Goal: Information Seeking & Learning: Learn about a topic

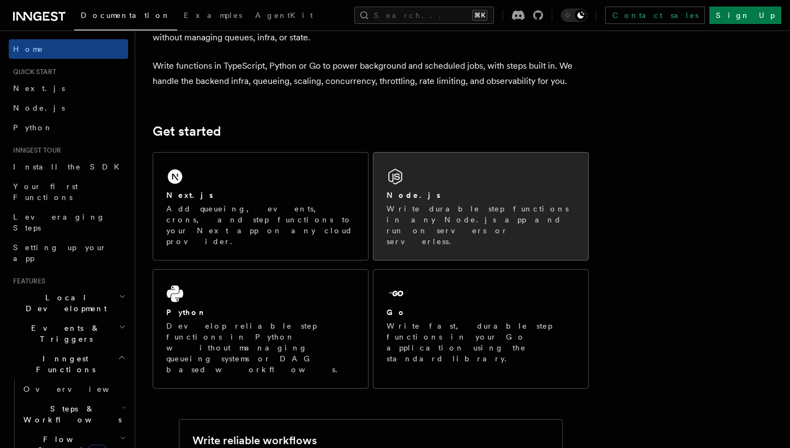
scroll to position [91, 0]
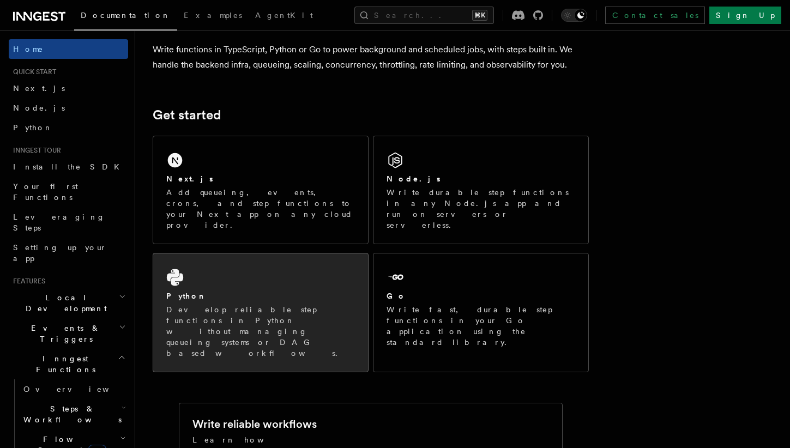
click at [261, 254] on div "Python Develop reliable step functions in Python without managing queueing syst…" at bounding box center [260, 313] width 215 height 118
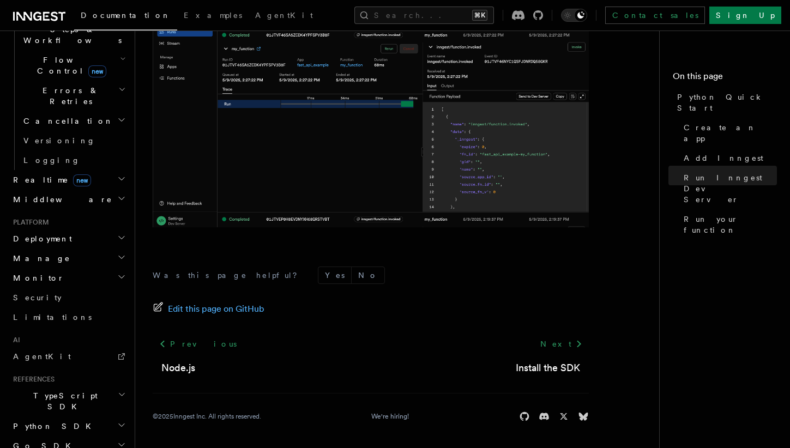
scroll to position [385, 0]
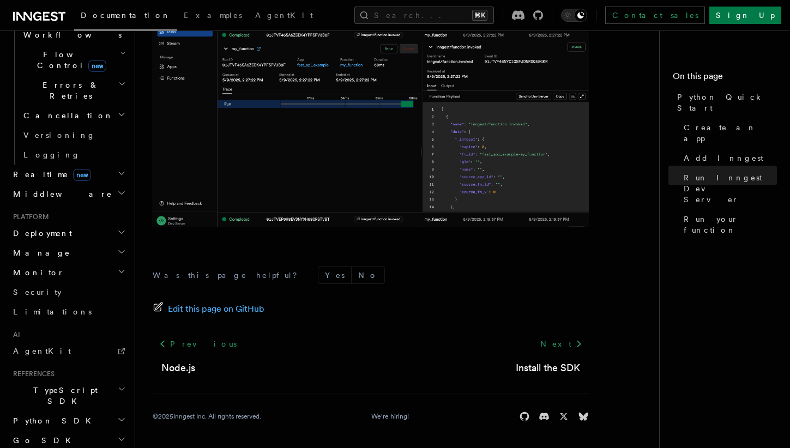
click at [47, 416] on span "Python SDK" at bounding box center [53, 421] width 89 height 11
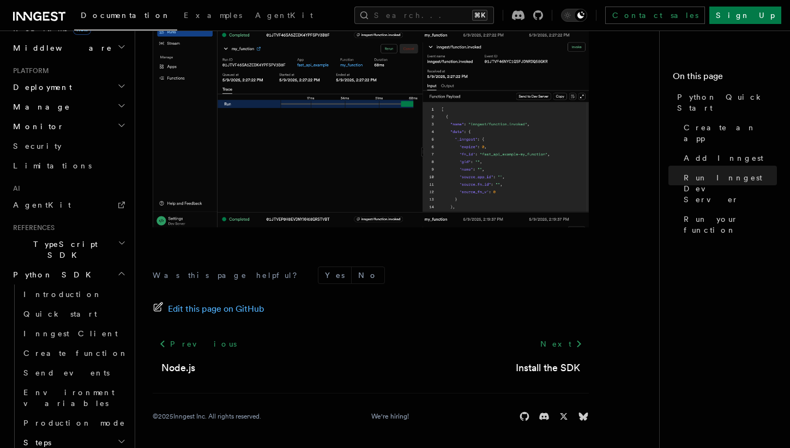
scroll to position [537, 0]
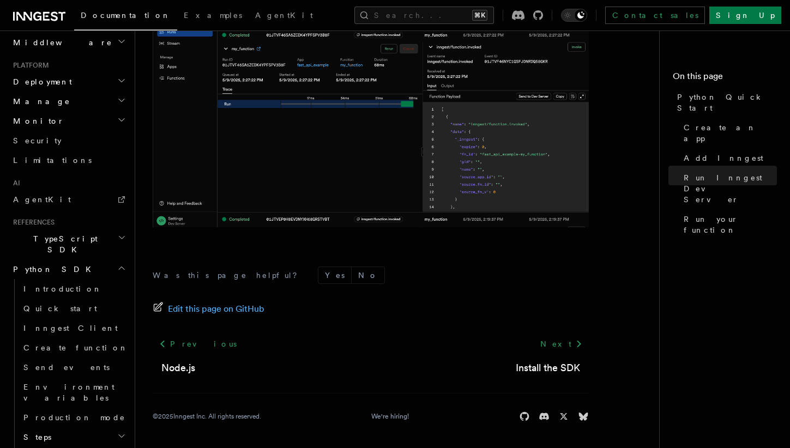
click at [46, 428] on h2 "Steps" at bounding box center [73, 438] width 109 height 20
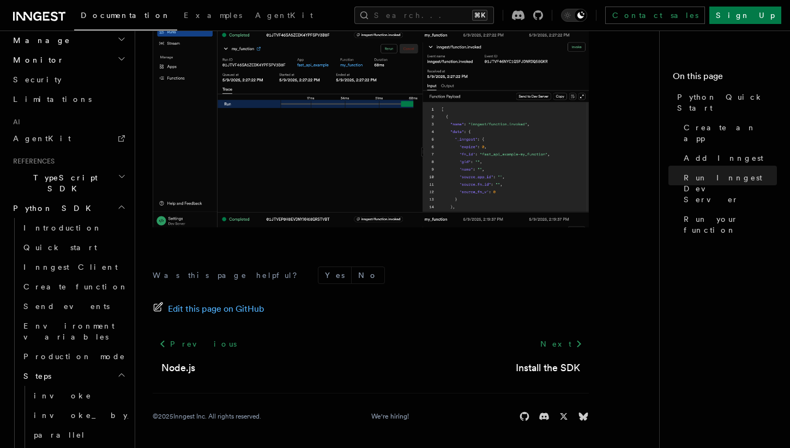
scroll to position [605, 0]
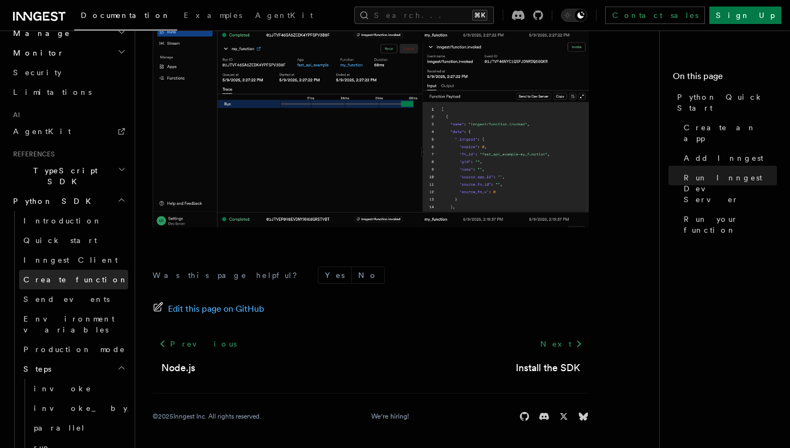
click at [54, 275] on span "Create function" at bounding box center [75, 279] width 105 height 9
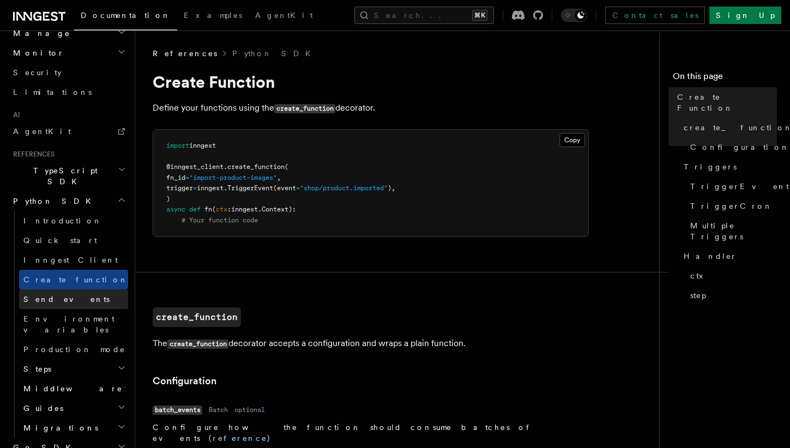
click at [54, 290] on link "Send events" at bounding box center [73, 300] width 109 height 20
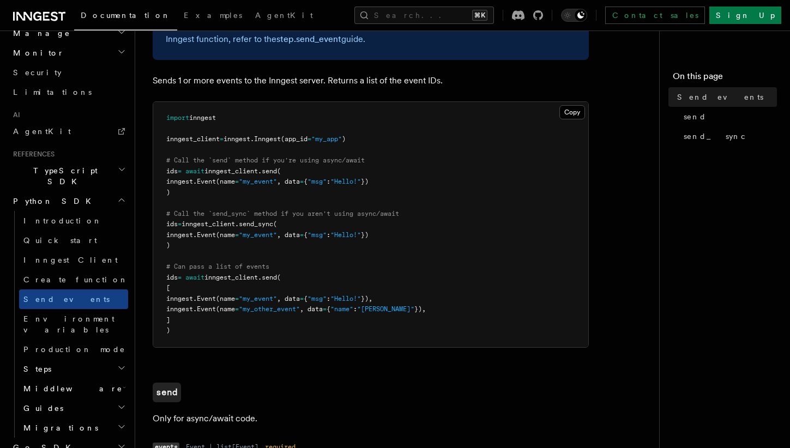
scroll to position [104, 0]
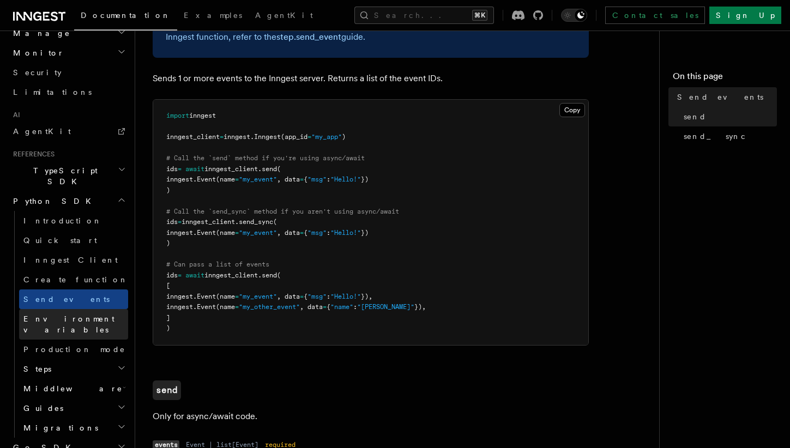
click at [56, 315] on span "Environment variables" at bounding box center [68, 325] width 91 height 20
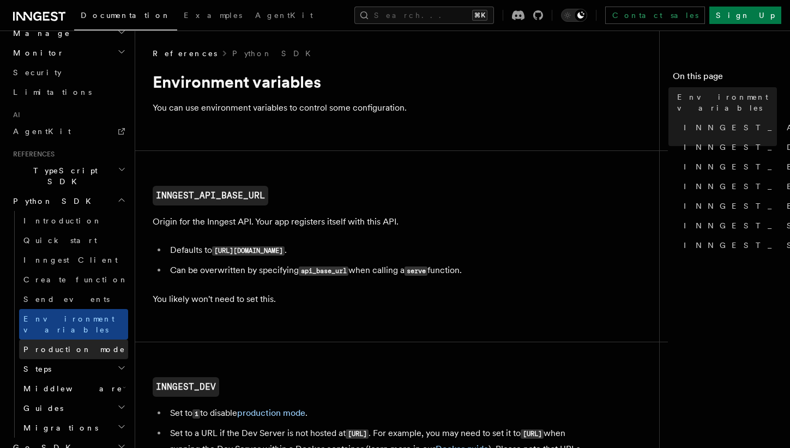
click at [55, 340] on link "Production mode" at bounding box center [73, 350] width 109 height 20
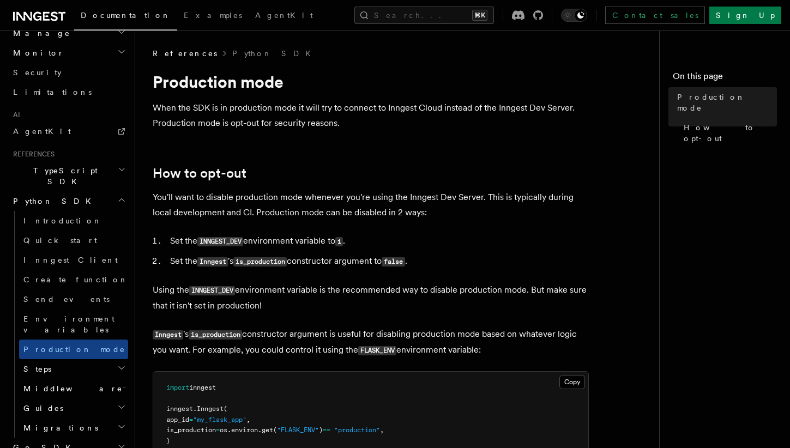
click at [51, 360] on h2 "Steps" at bounding box center [73, 370] width 109 height 20
click at [56, 379] on link "invoke" at bounding box center [78, 389] width 99 height 20
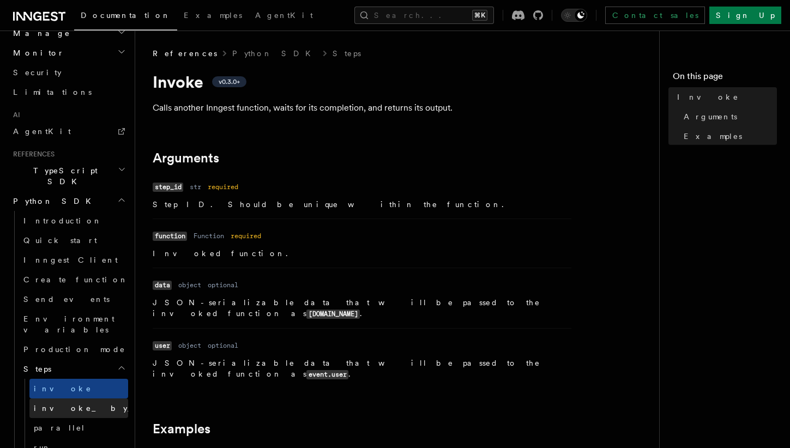
click at [56, 404] on span "invoke_by_id" at bounding box center [98, 408] width 128 height 9
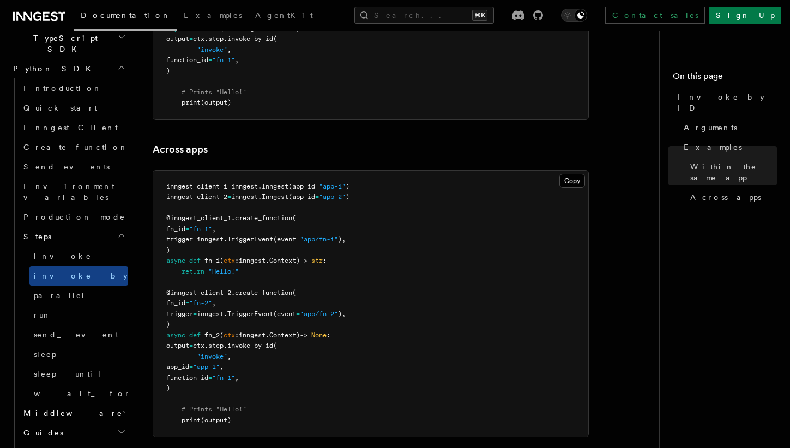
scroll to position [740, 0]
